Goal: Transaction & Acquisition: Purchase product/service

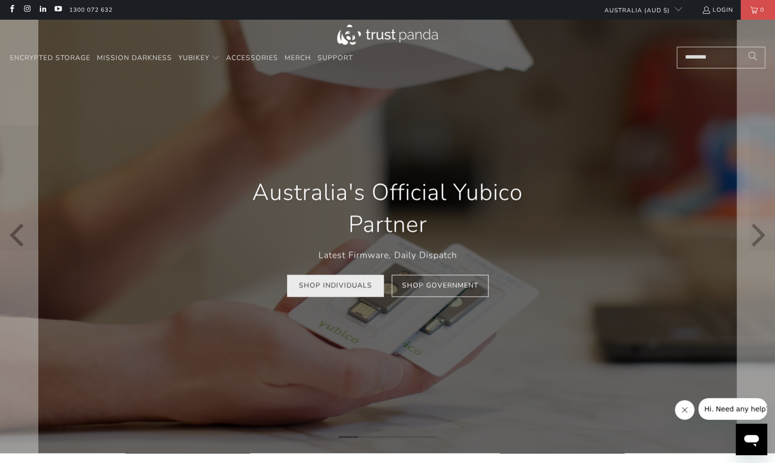
click at [351, 282] on link "Shop Individuals" at bounding box center [335, 285] width 97 height 22
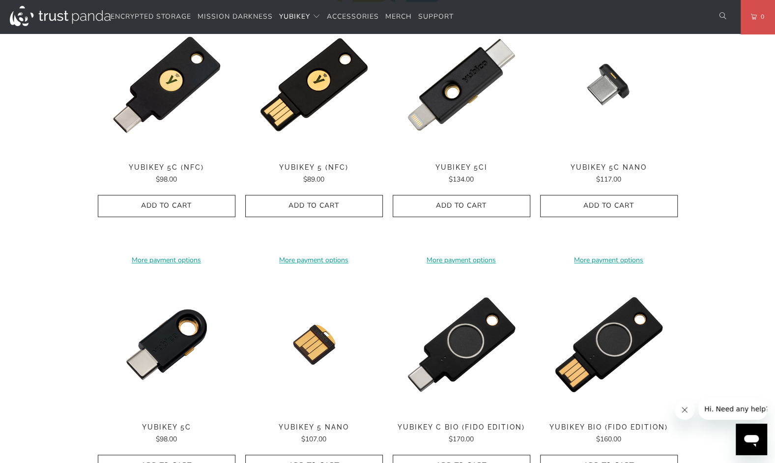
scroll to position [524, 0]
click at [12, 322] on div "Home / YubiKey for Businesses and Professionals YubiKey 5 Series Multi-protocol…" at bounding box center [387, 181] width 775 height 1260
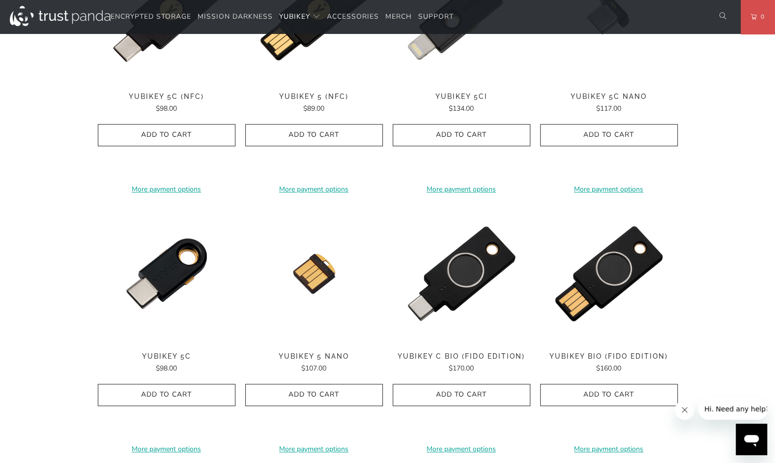
scroll to position [595, 0]
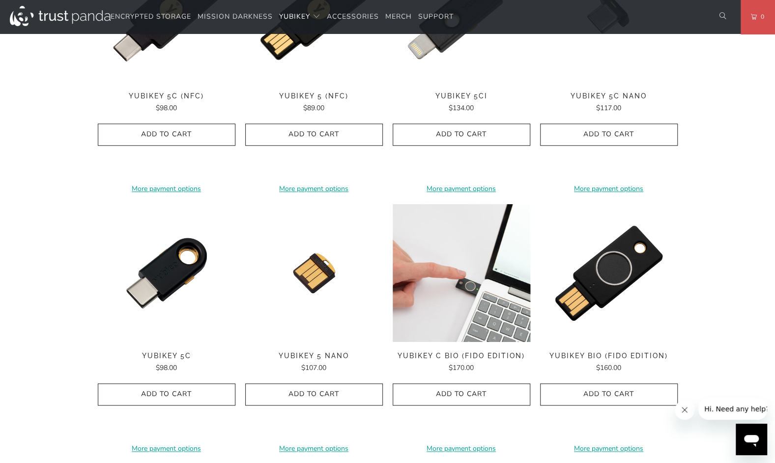
click at [437, 296] on img at bounding box center [462, 273] width 138 height 138
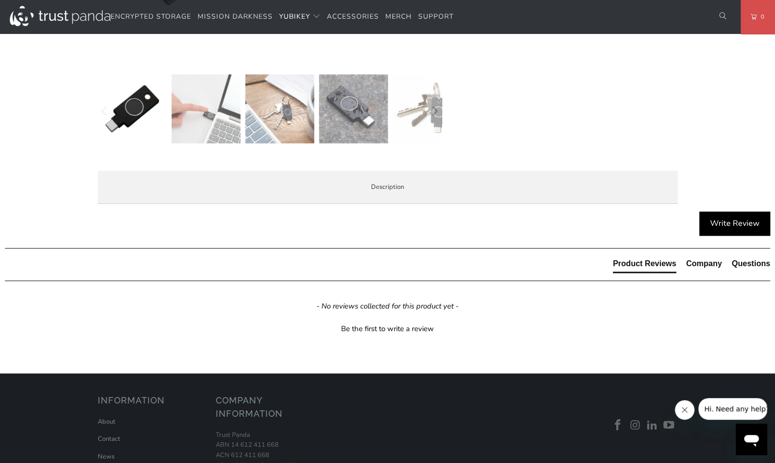
scroll to position [374, 0]
